Goal: Task Accomplishment & Management: Use online tool/utility

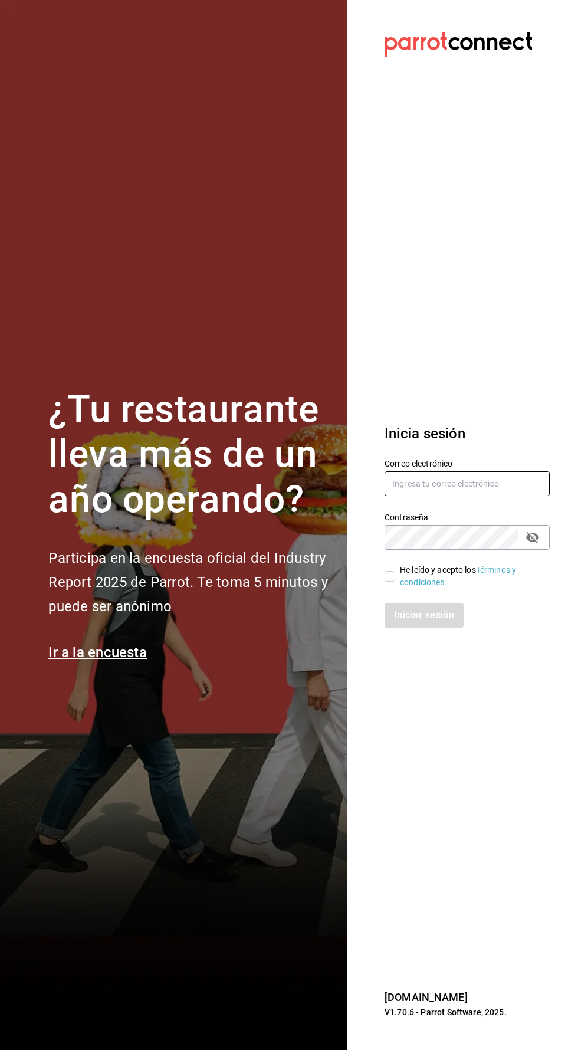
click at [446, 496] on input "text" at bounding box center [467, 483] width 165 height 25
type input "[EMAIL_ADDRESS][DOMAIN_NAME]"
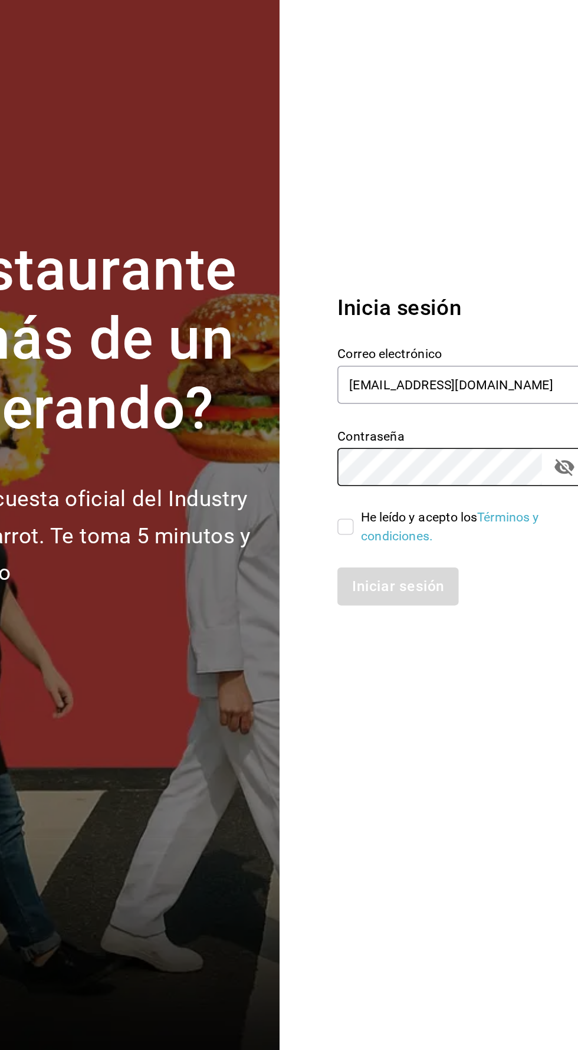
click at [385, 581] on input "He leído y acepto los Términos y condiciones." at bounding box center [390, 576] width 11 height 11
checkbox input "true"
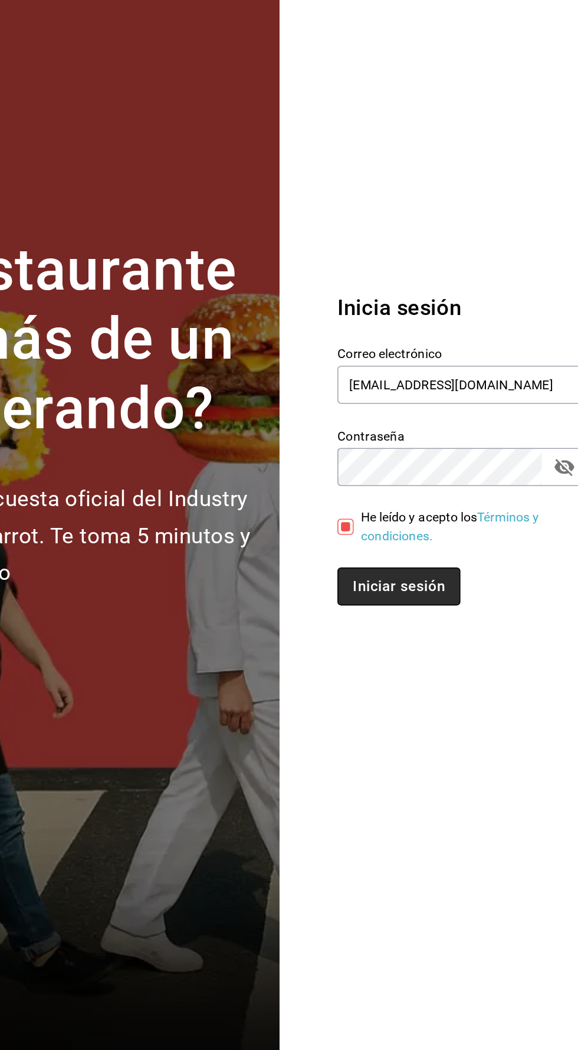
click at [428, 627] on button "Iniciar sesión" at bounding box center [425, 615] width 80 height 25
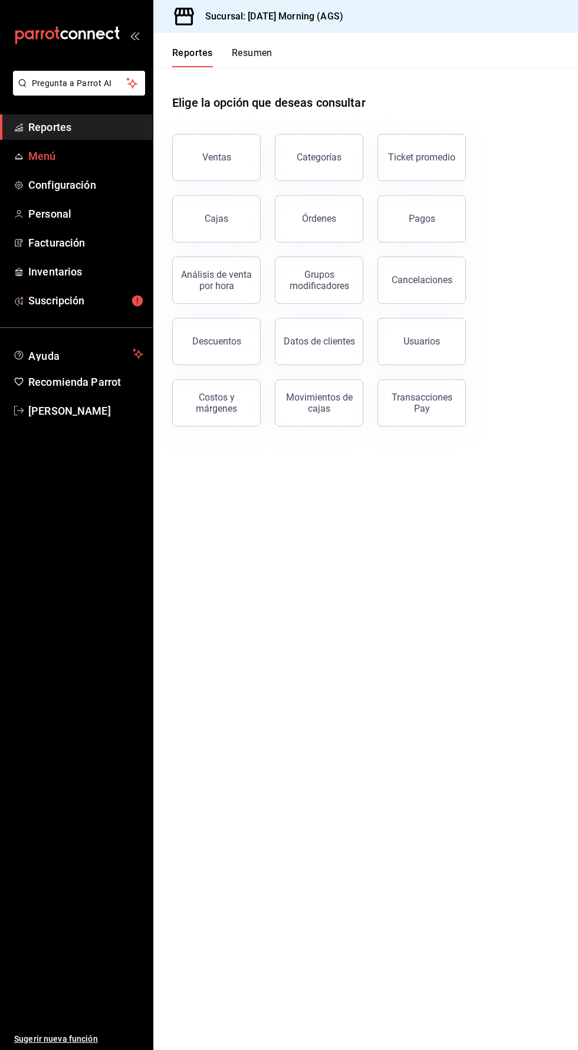
click at [37, 157] on span "Menú" at bounding box center [85, 156] width 115 height 16
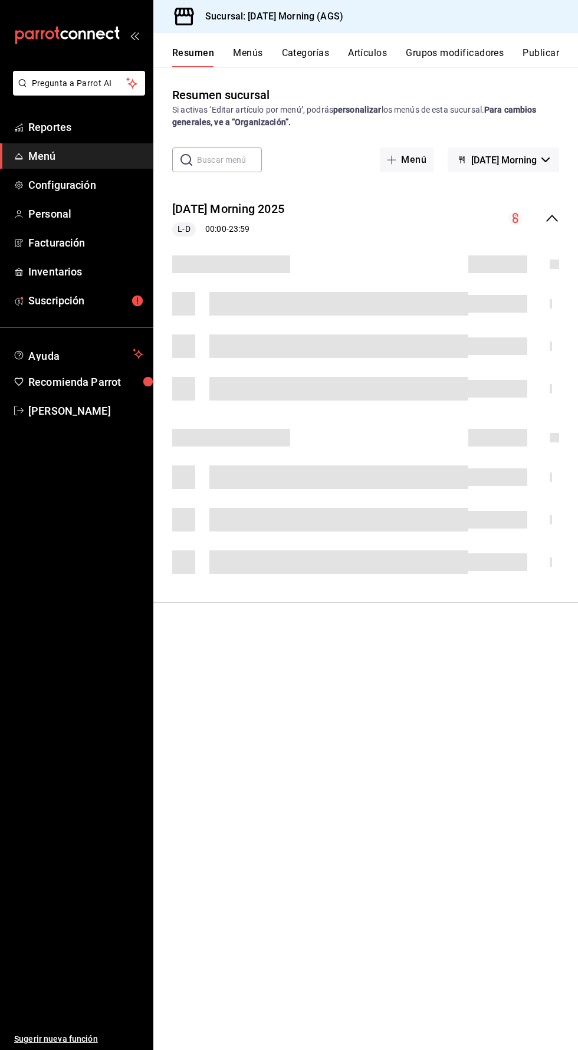
click at [369, 51] on button "Artículos" at bounding box center [367, 57] width 39 height 20
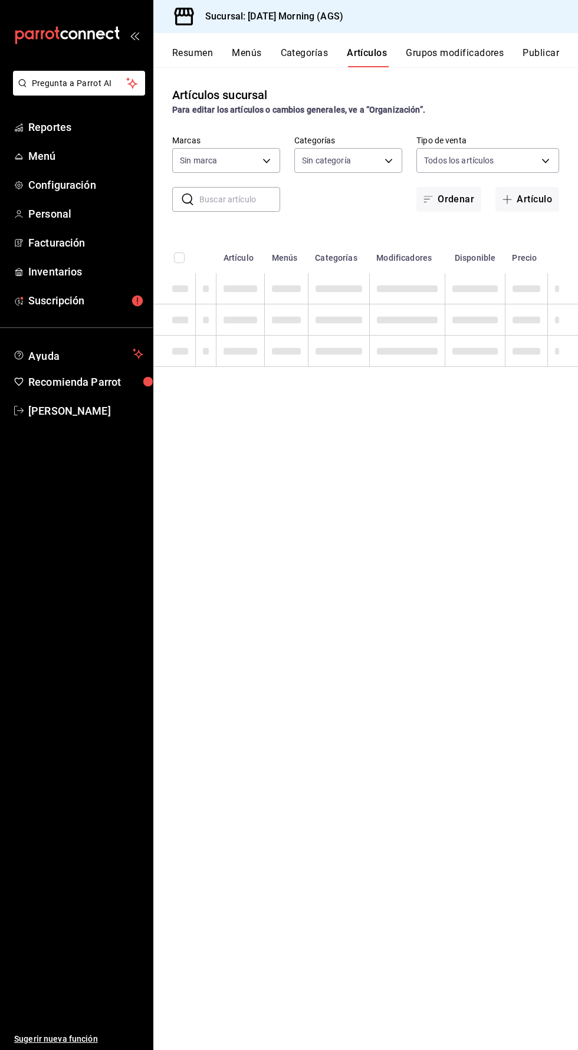
type input "46e7e048-dd01-496a-8bdd-34efddf40249"
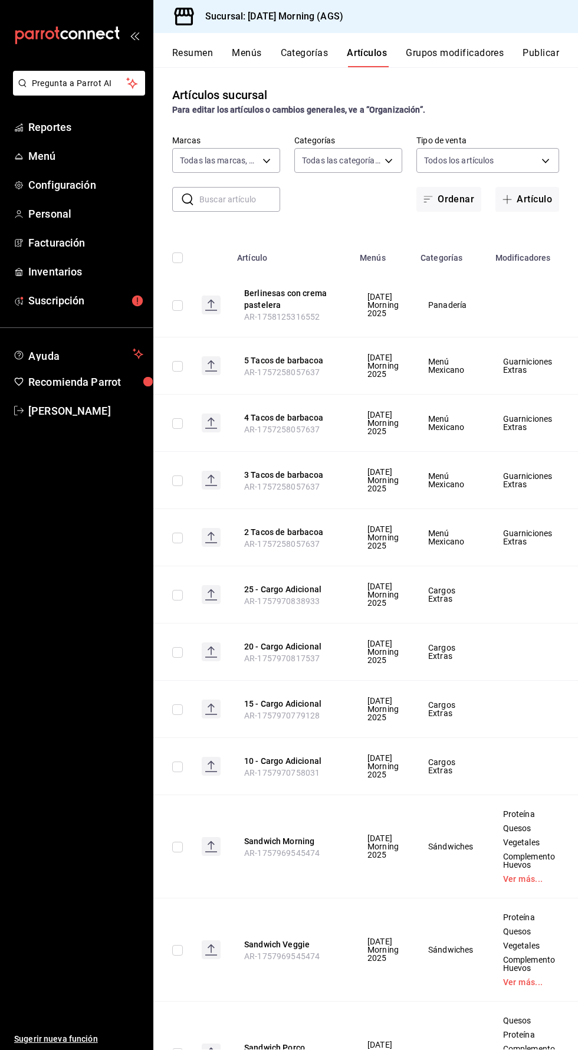
type input "c8670b18-a5cb-4a24-9704-7440396583f1,ee1eb145-a442-4f7a-bdb8-f66366389494,3b243…"
click at [507, 206] on button "Artículo" at bounding box center [527, 199] width 64 height 25
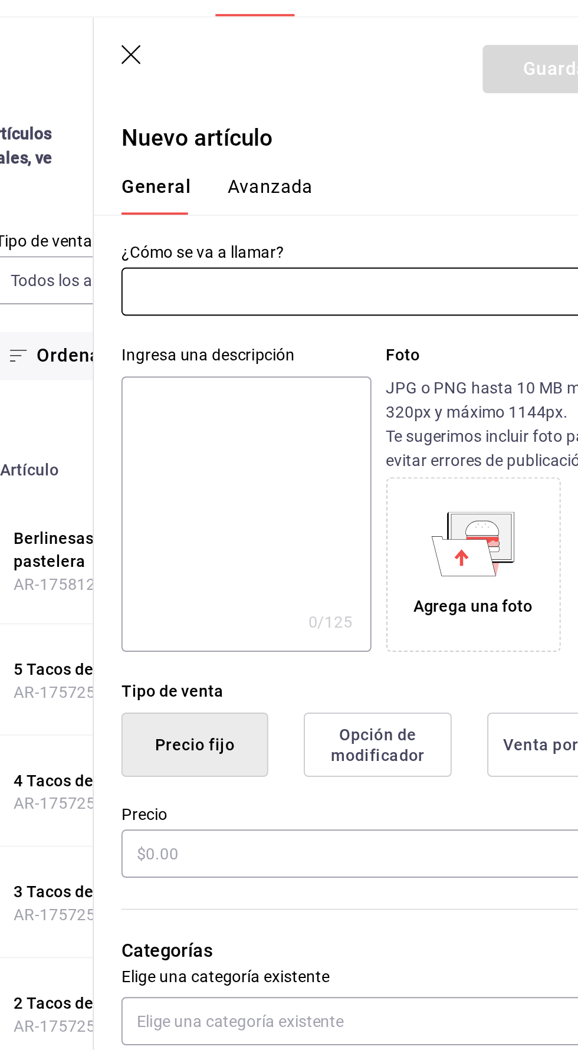
type input "8"
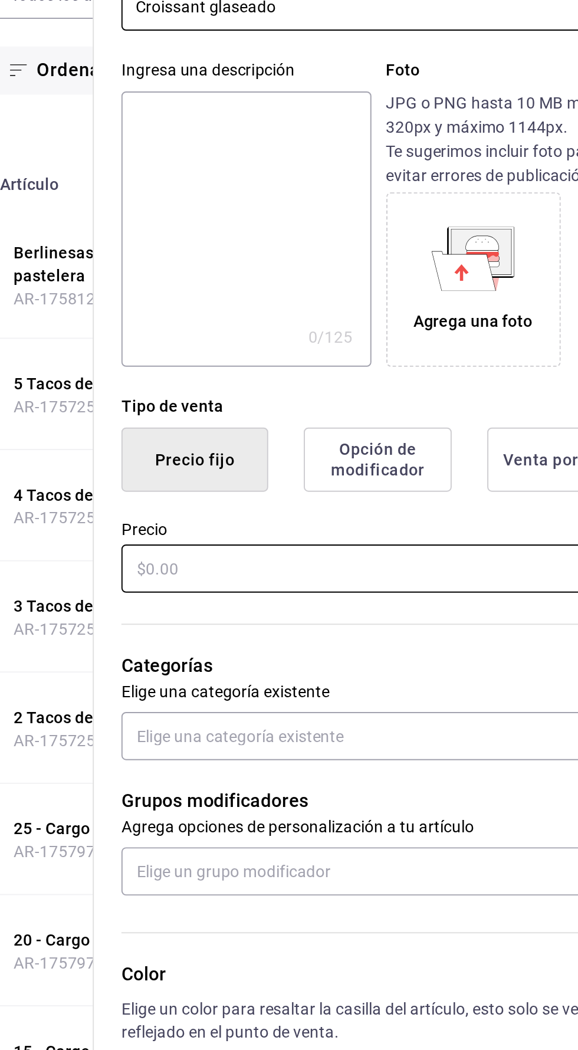
type input "Croissant glaseado"
click at [316, 493] on input "text" at bounding box center [432, 497] width 264 height 25
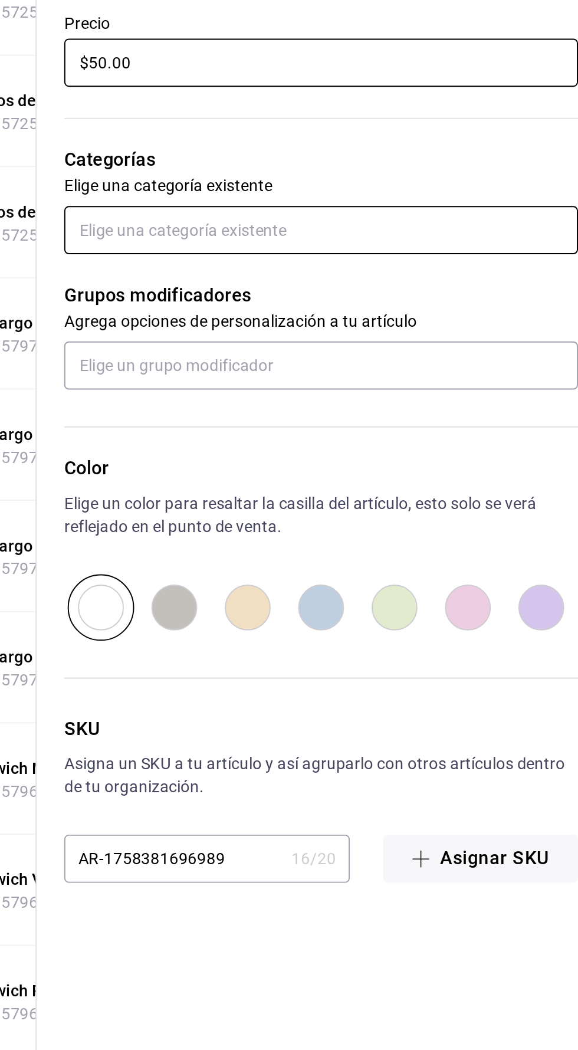
type input "$50.00"
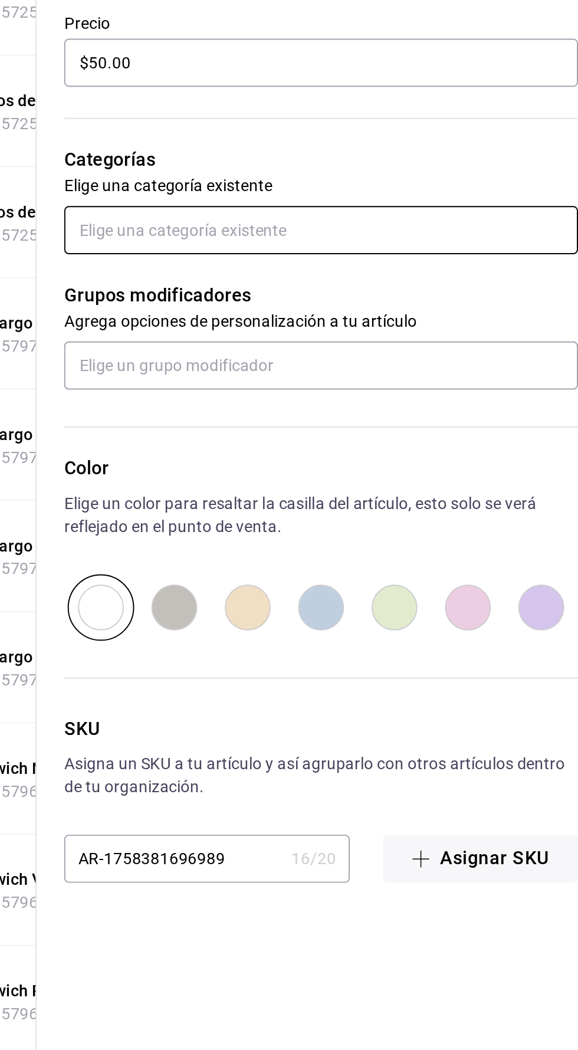
click at [312, 581] on input "text" at bounding box center [432, 583] width 264 height 25
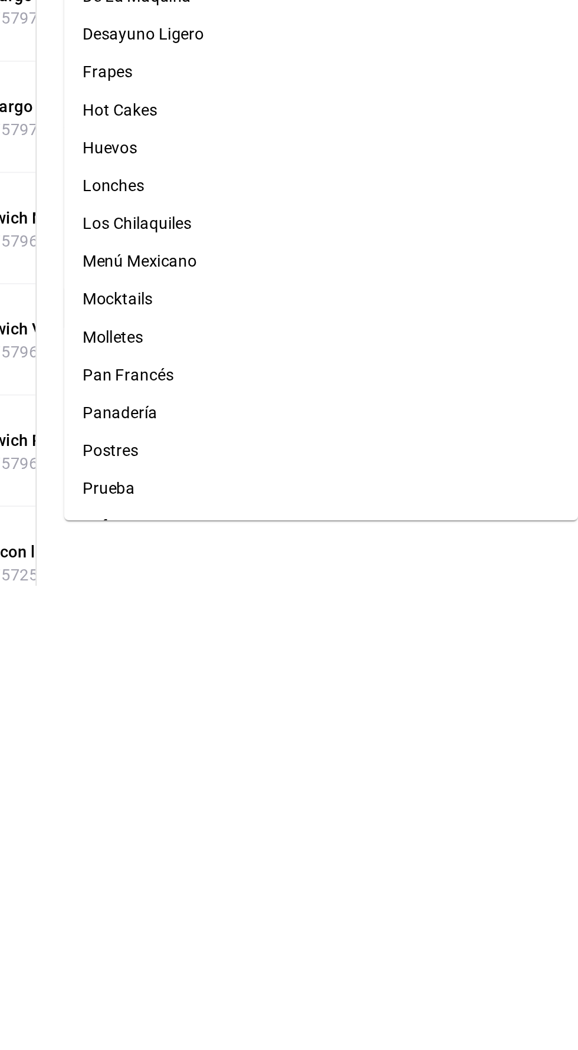
click at [320, 965] on li "Panadería" at bounding box center [432, 960] width 264 height 19
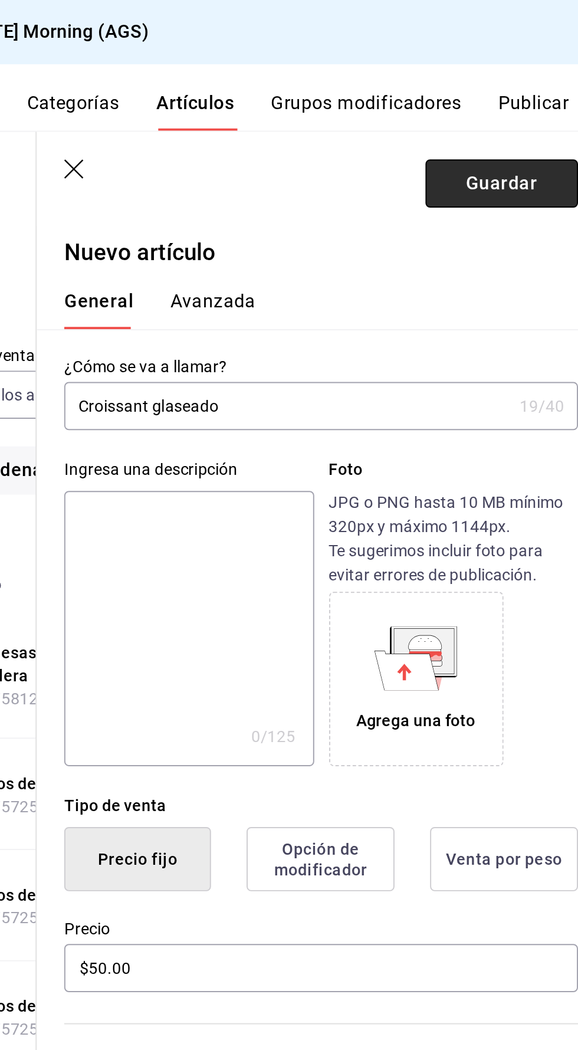
click at [499, 98] on button "Guardar" at bounding box center [524, 94] width 78 height 25
